Goal: Transaction & Acquisition: Obtain resource

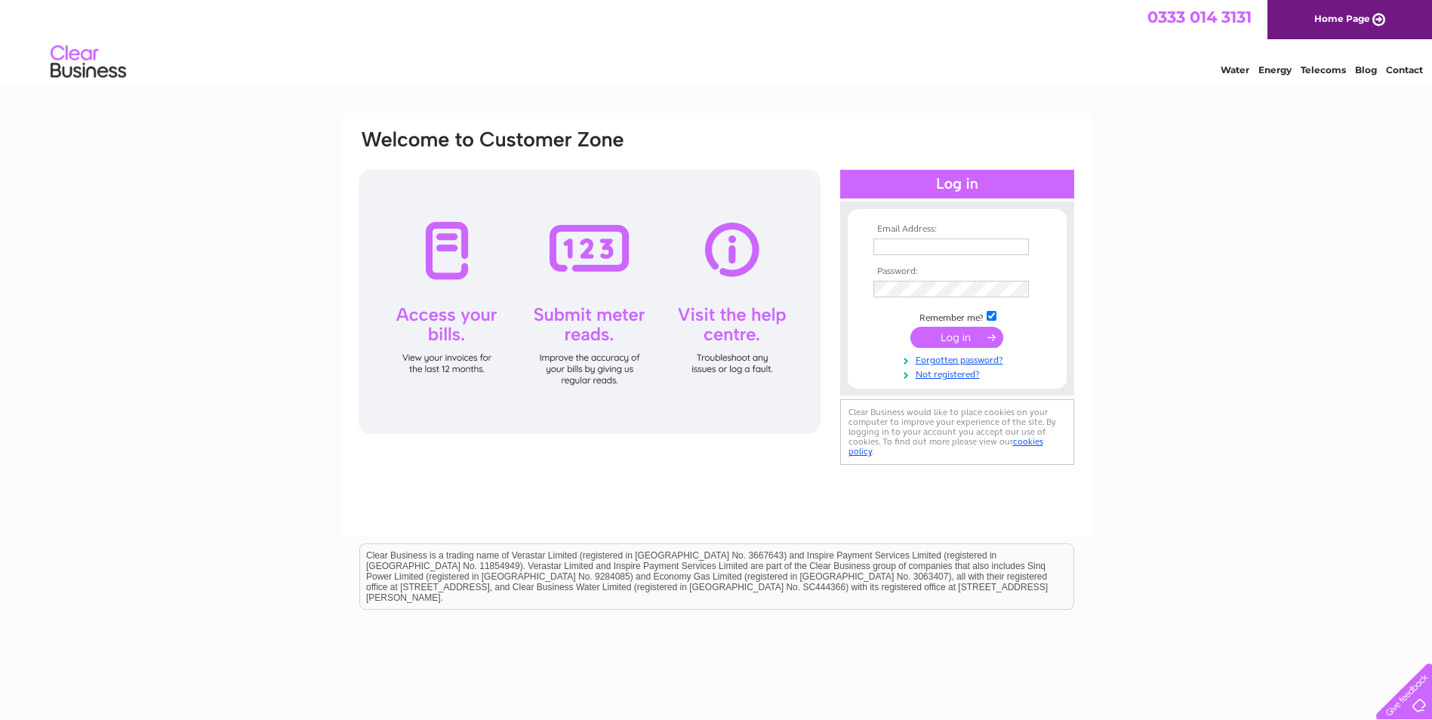
type input "chrismurray@wccproperties.co.uk"
click at [961, 336] on input "submit" at bounding box center [956, 337] width 93 height 21
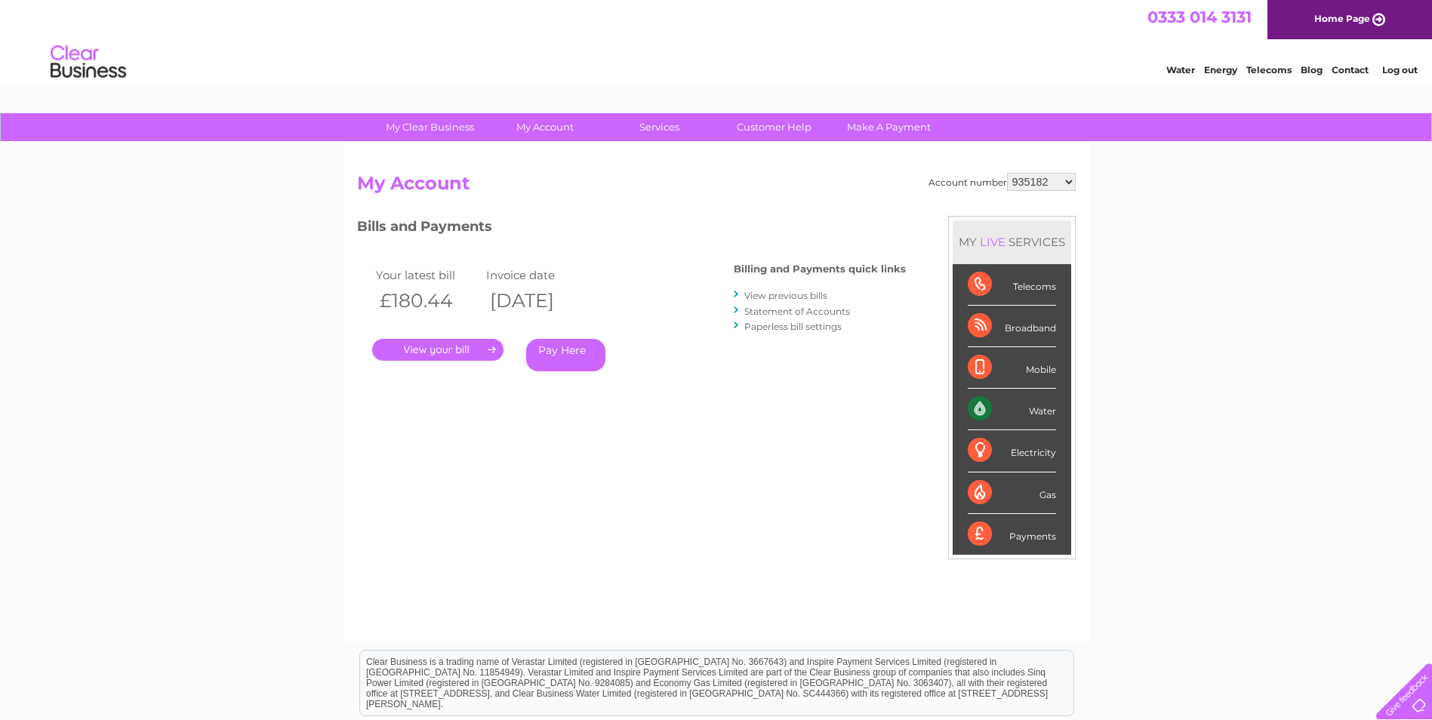
click at [781, 292] on link "View previous bills" at bounding box center [785, 295] width 83 height 11
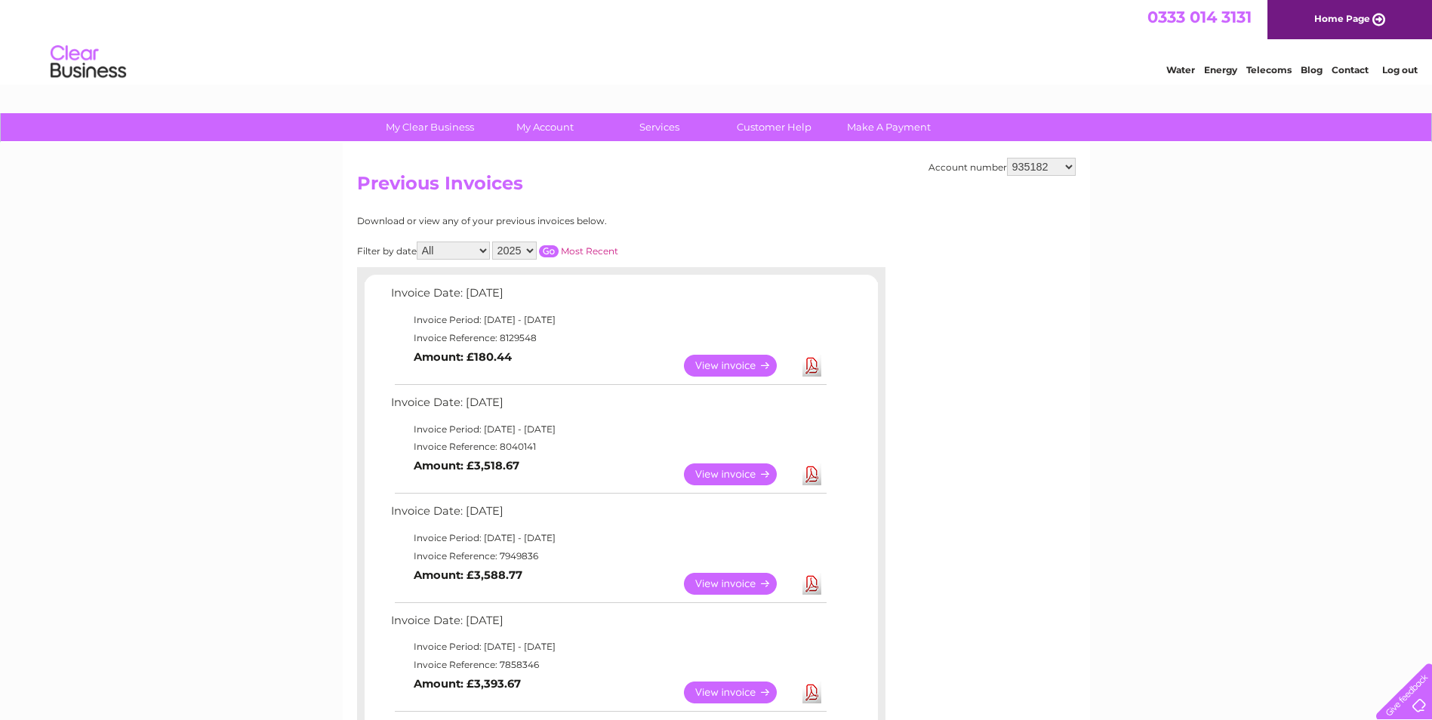
click at [733, 361] on link "View" at bounding box center [739, 366] width 111 height 22
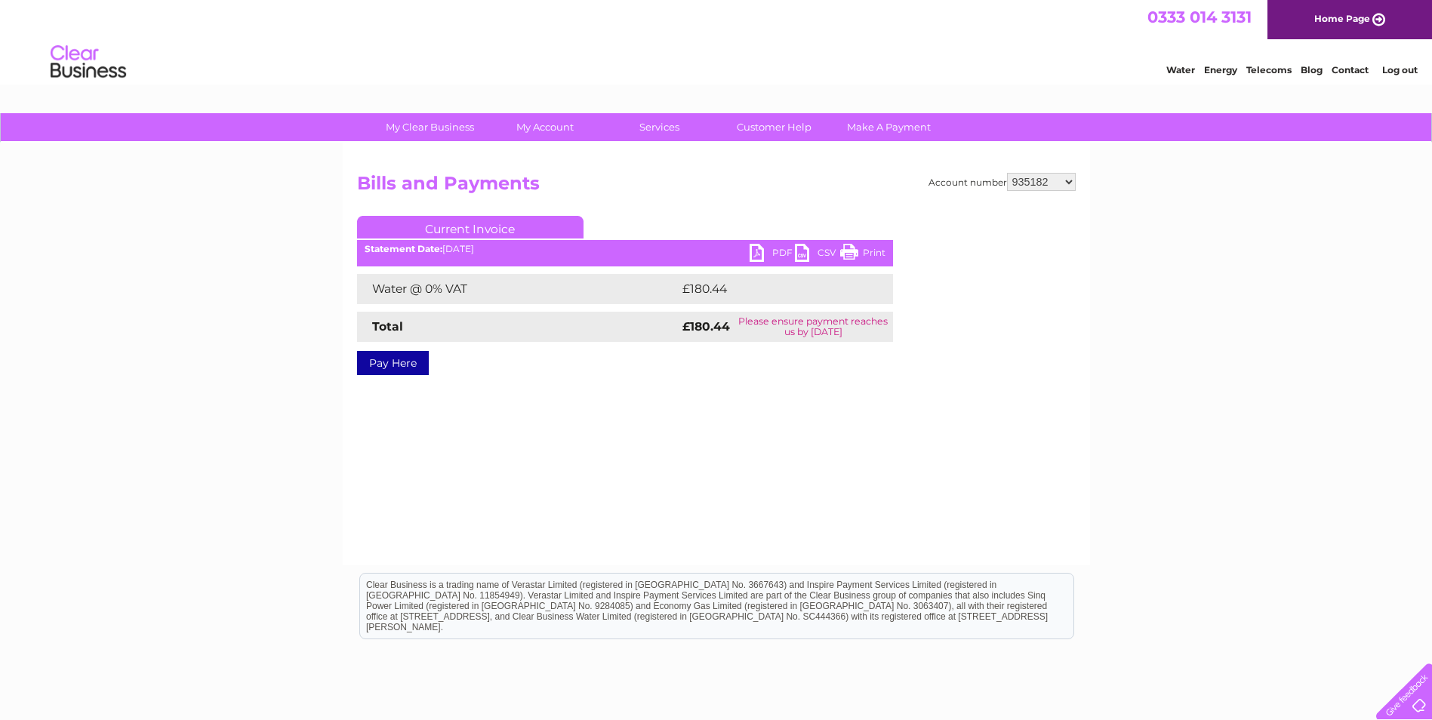
click at [765, 249] on link "PDF" at bounding box center [772, 255] width 45 height 22
click at [1070, 179] on select "935182 30266866 30292710" at bounding box center [1041, 182] width 69 height 18
select select "30266866"
click at [1007, 173] on select "935182 30266866 30292710" at bounding box center [1041, 182] width 69 height 18
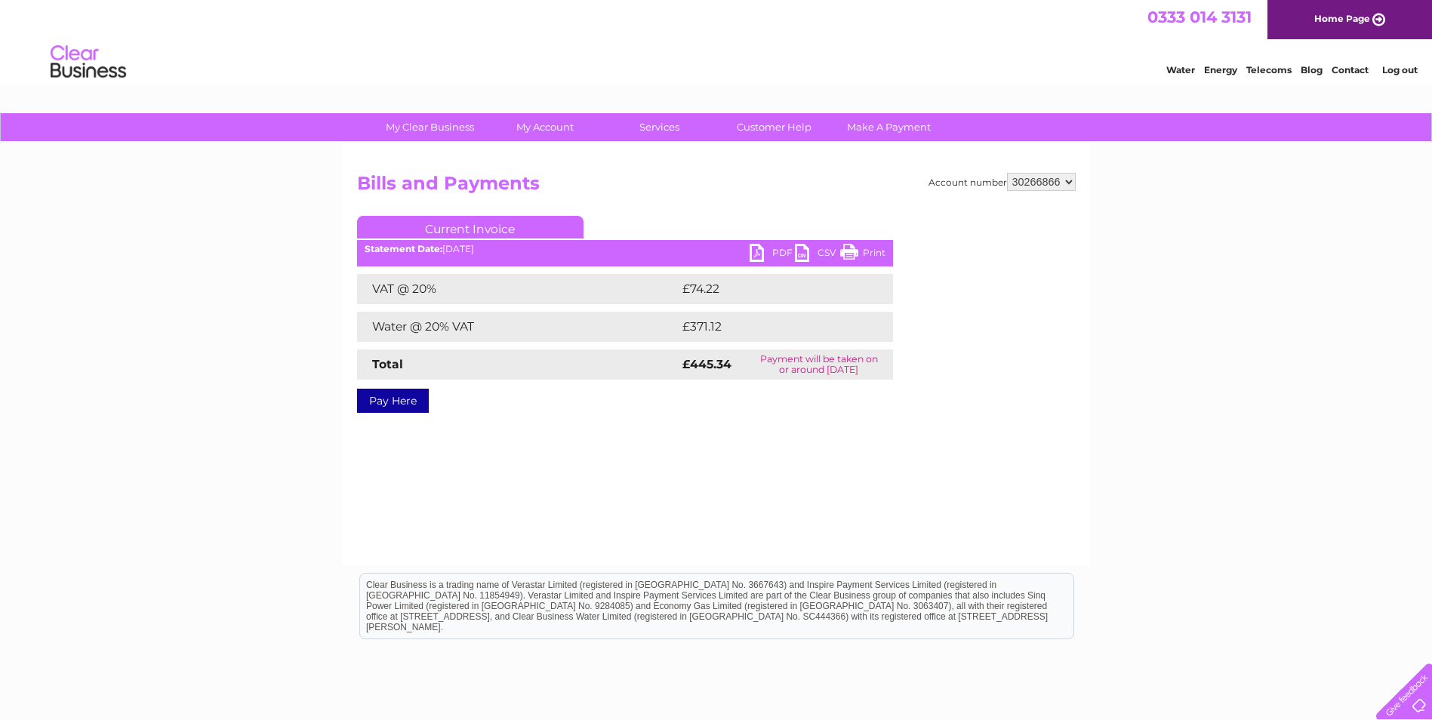
click at [774, 246] on link "PDF" at bounding box center [772, 255] width 45 height 22
click at [1071, 180] on select "935182 30266866 30292710" at bounding box center [1041, 182] width 69 height 18
select select "30292710"
click at [1007, 173] on select "935182 30266866 30292710" at bounding box center [1041, 182] width 69 height 18
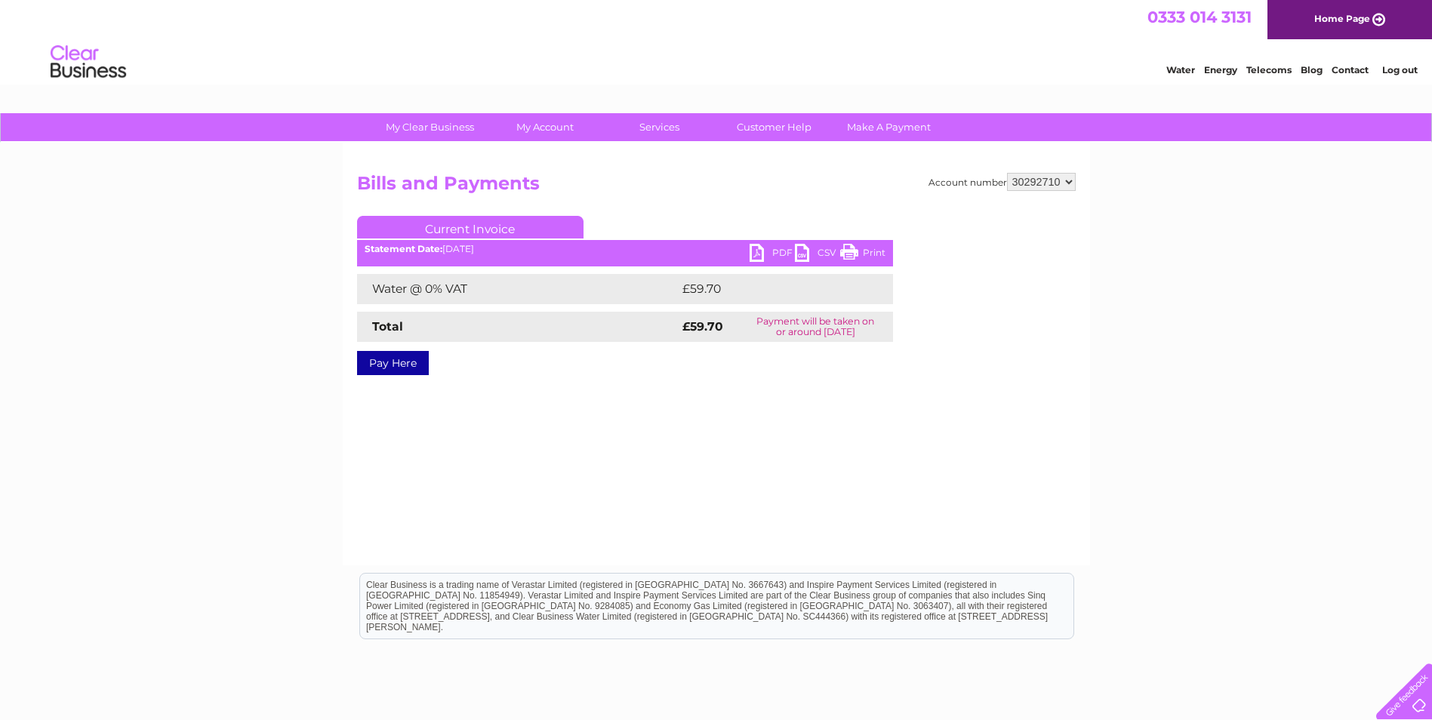
click at [771, 245] on link "PDF" at bounding box center [772, 255] width 45 height 22
